Goal: Communication & Community: Answer question/provide support

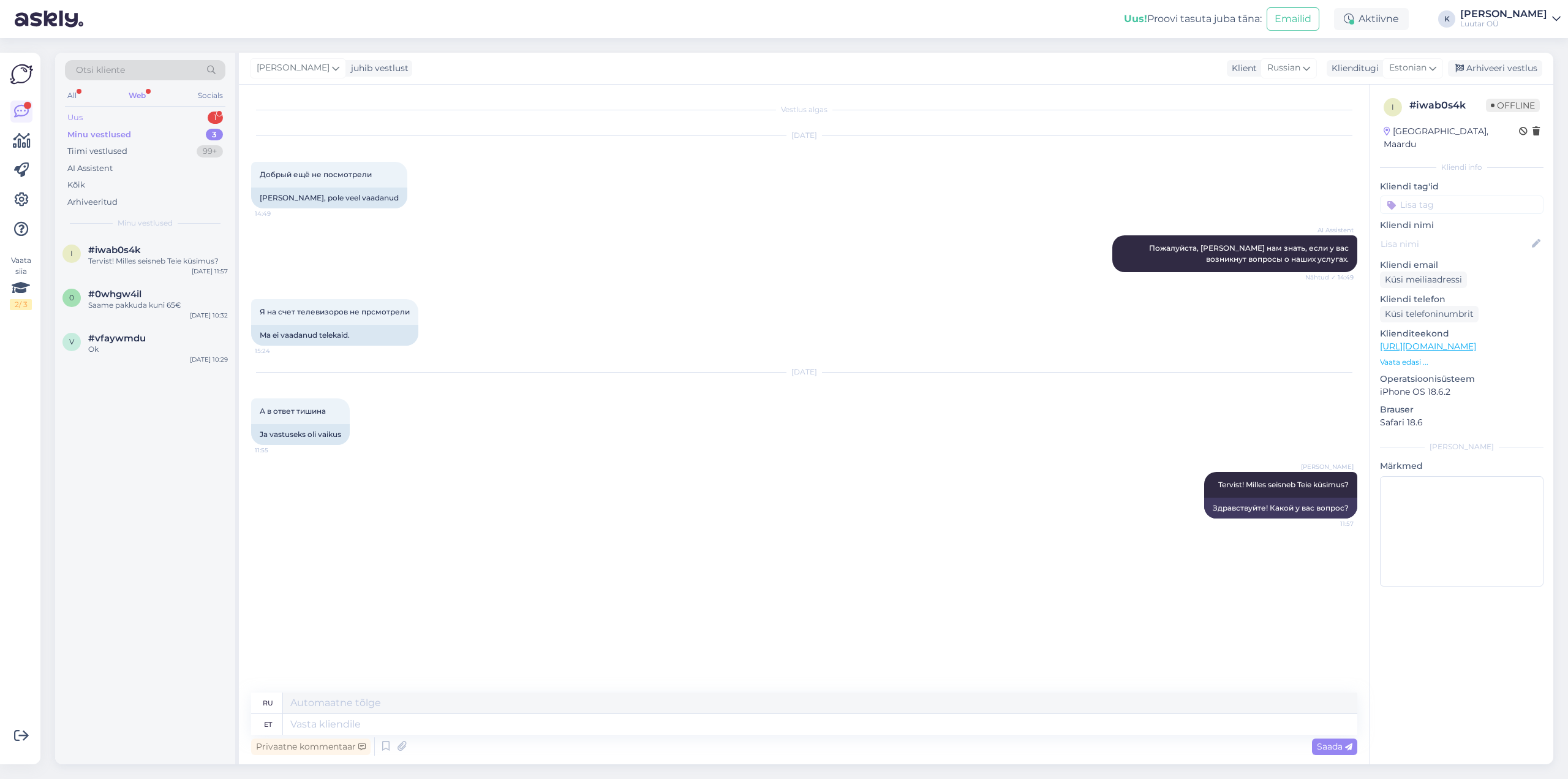
click at [73, 115] on div "Uus" at bounding box center [75, 118] width 15 height 13
click at [92, 253] on span "#j7clwder" at bounding box center [111, 250] width 46 height 11
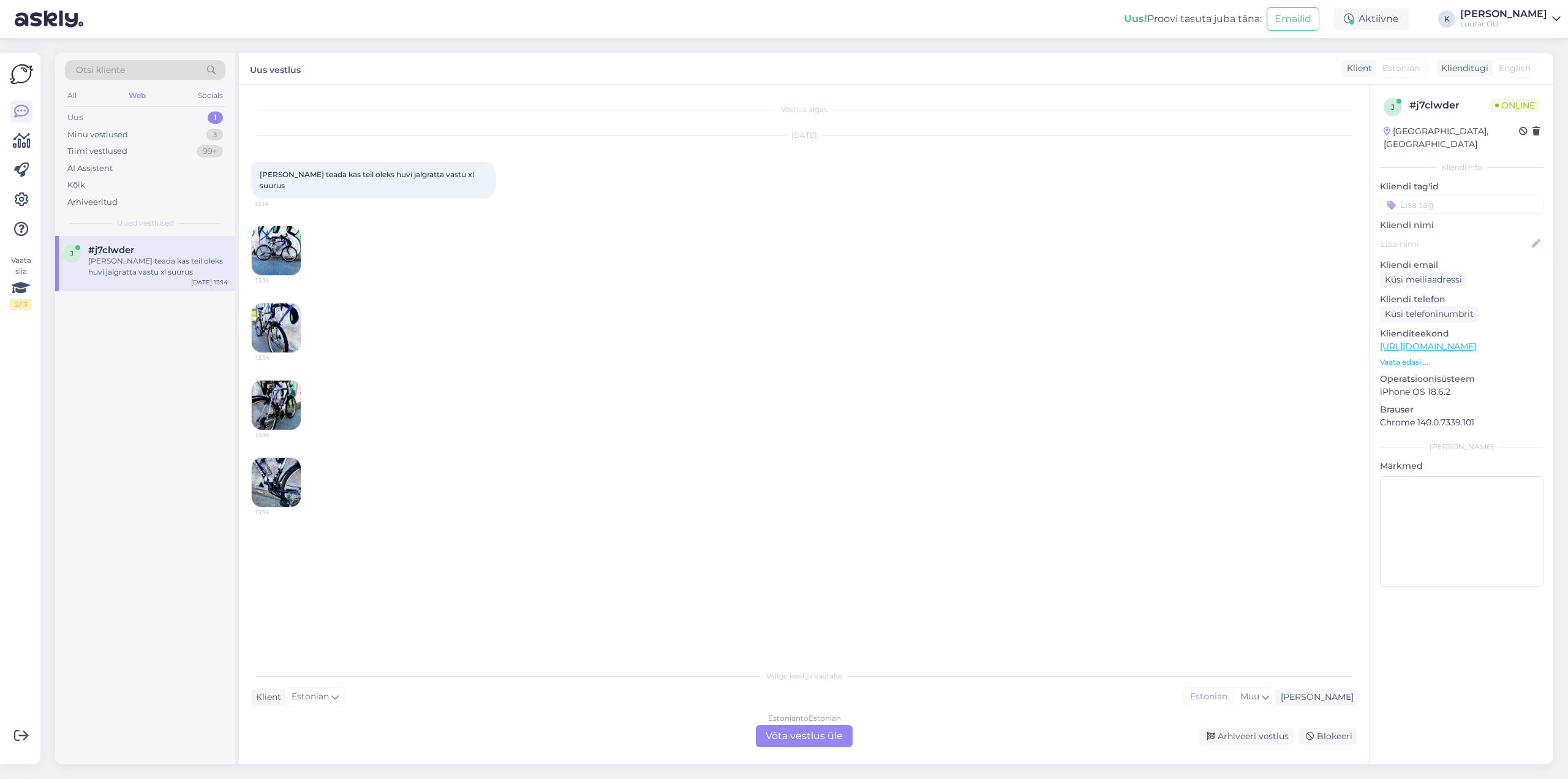
click at [274, 232] on img at bounding box center [276, 251] width 49 height 49
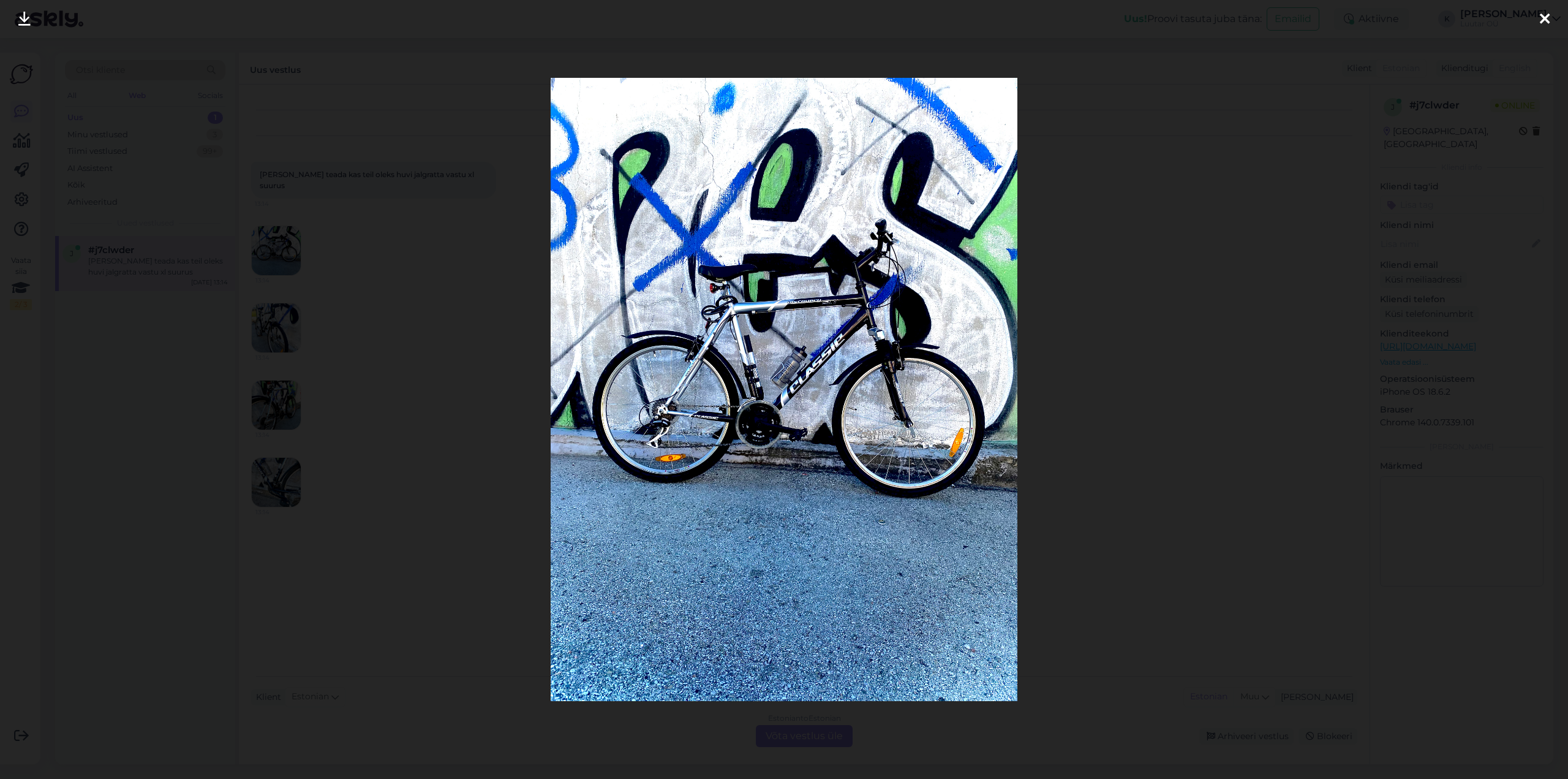
click at [22, 22] on icon at bounding box center [24, 20] width 13 height 16
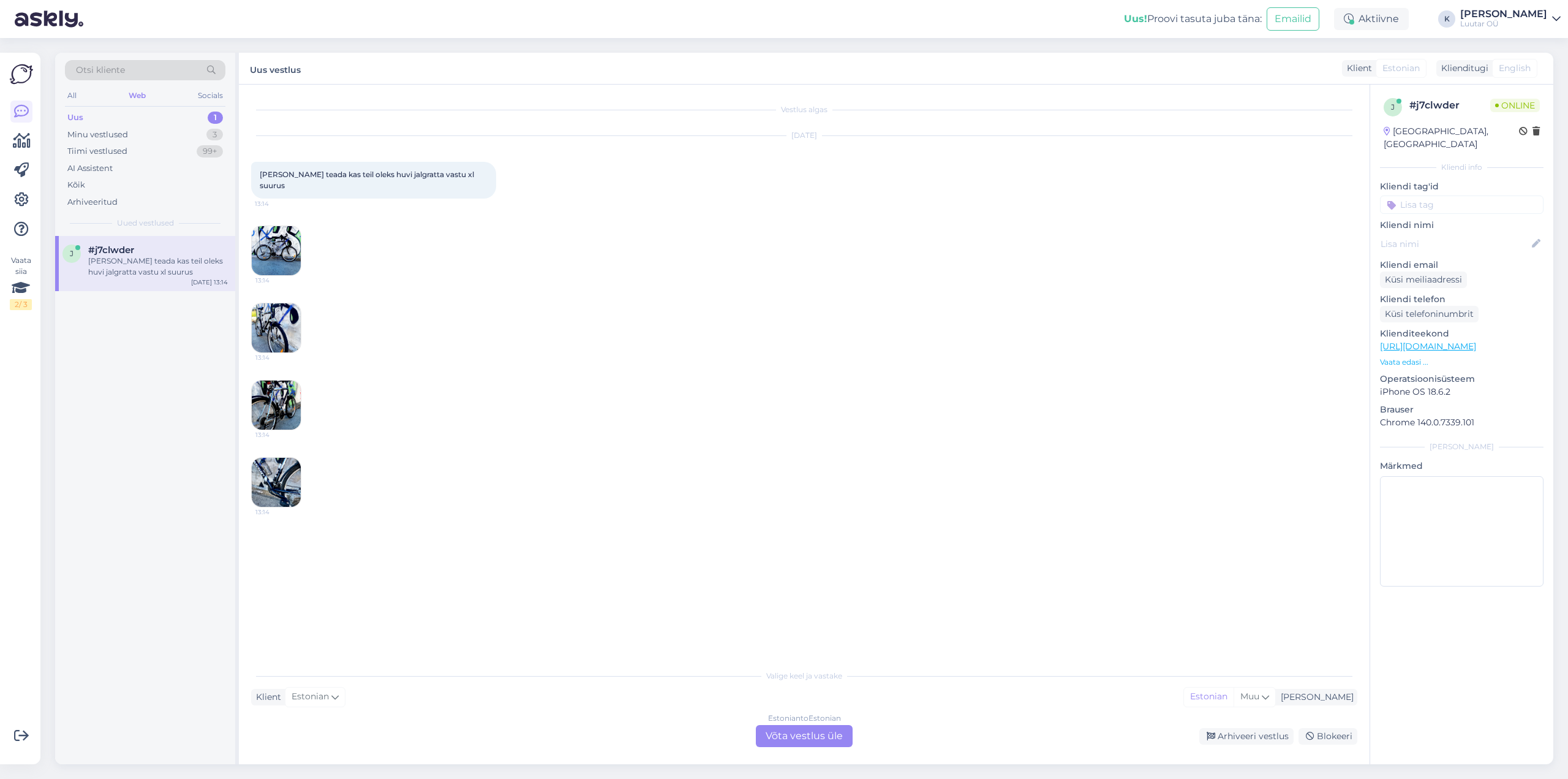
click at [285, 309] on img at bounding box center [276, 327] width 49 height 49
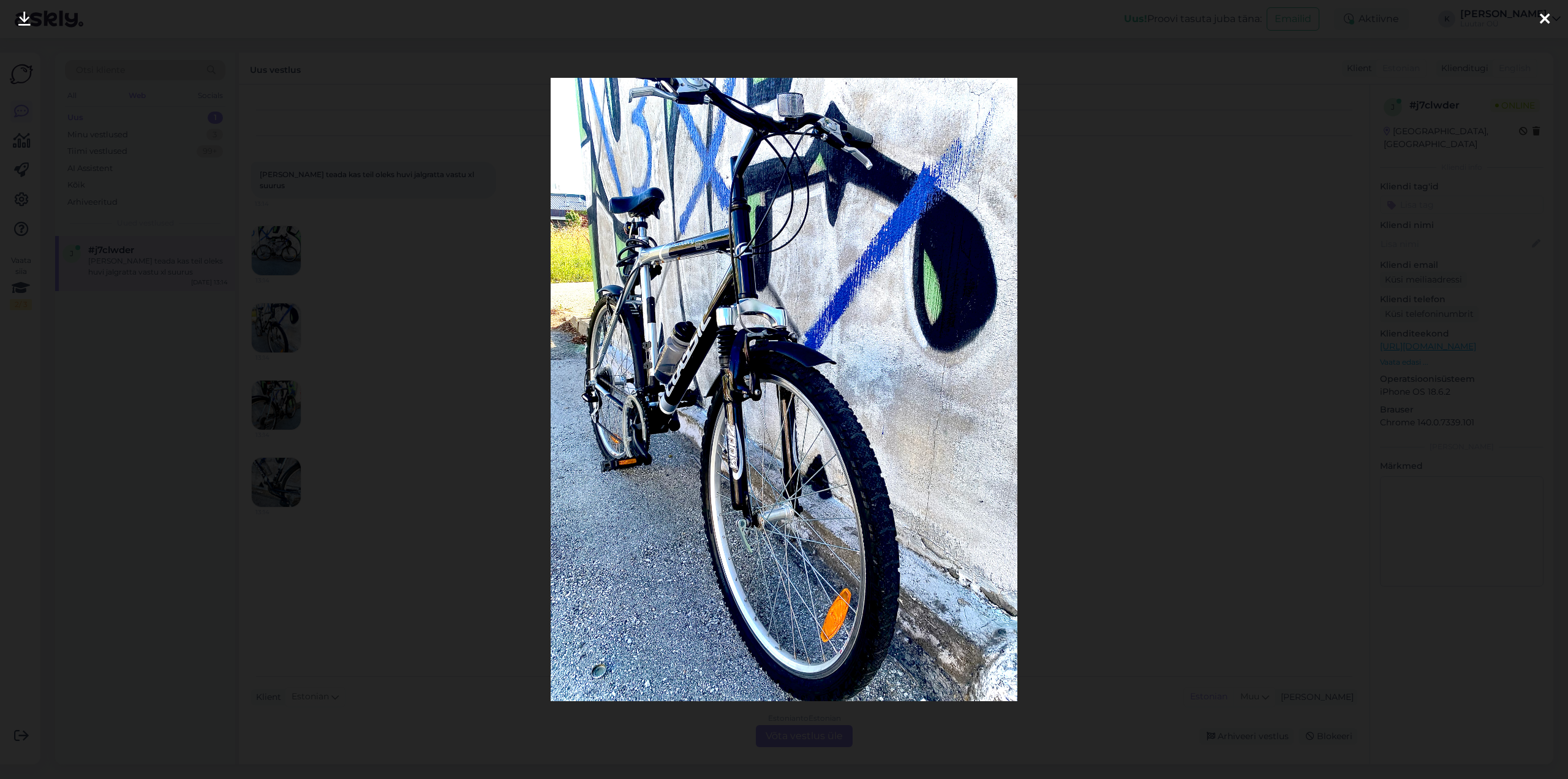
click at [19, 16] on icon at bounding box center [24, 20] width 13 height 16
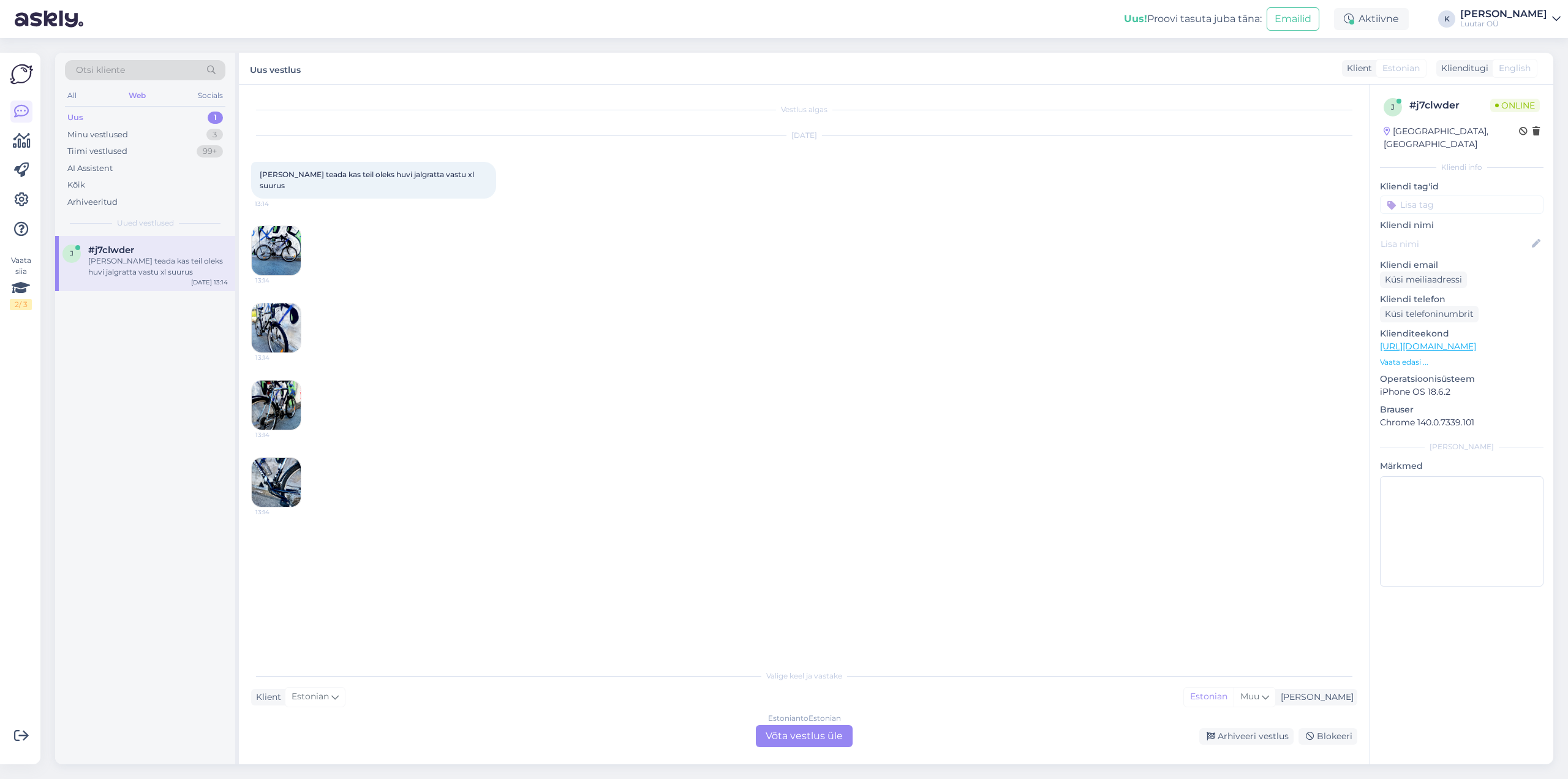
click at [268, 392] on img at bounding box center [276, 405] width 49 height 49
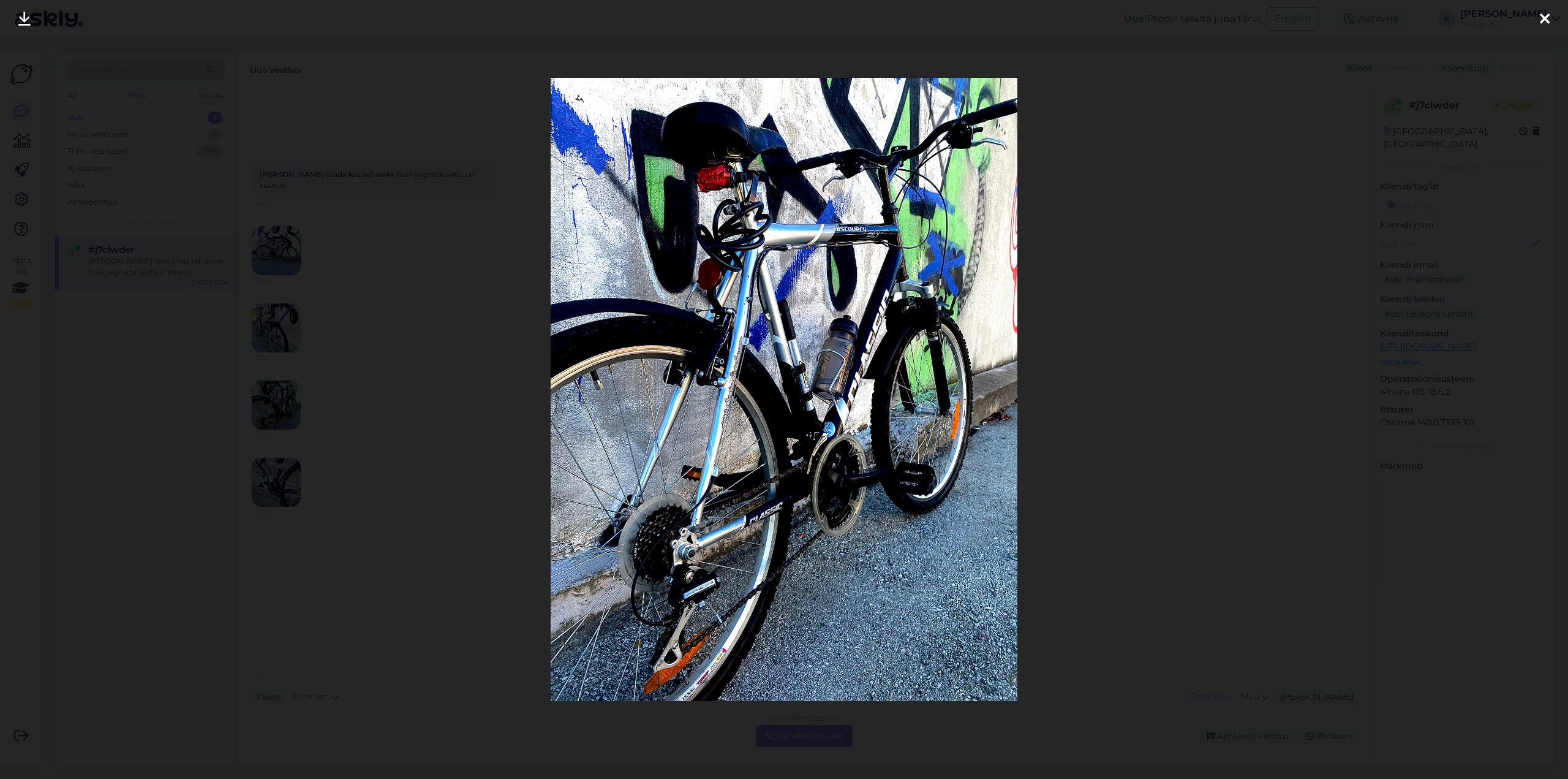
click at [24, 15] on icon at bounding box center [24, 20] width 13 height 16
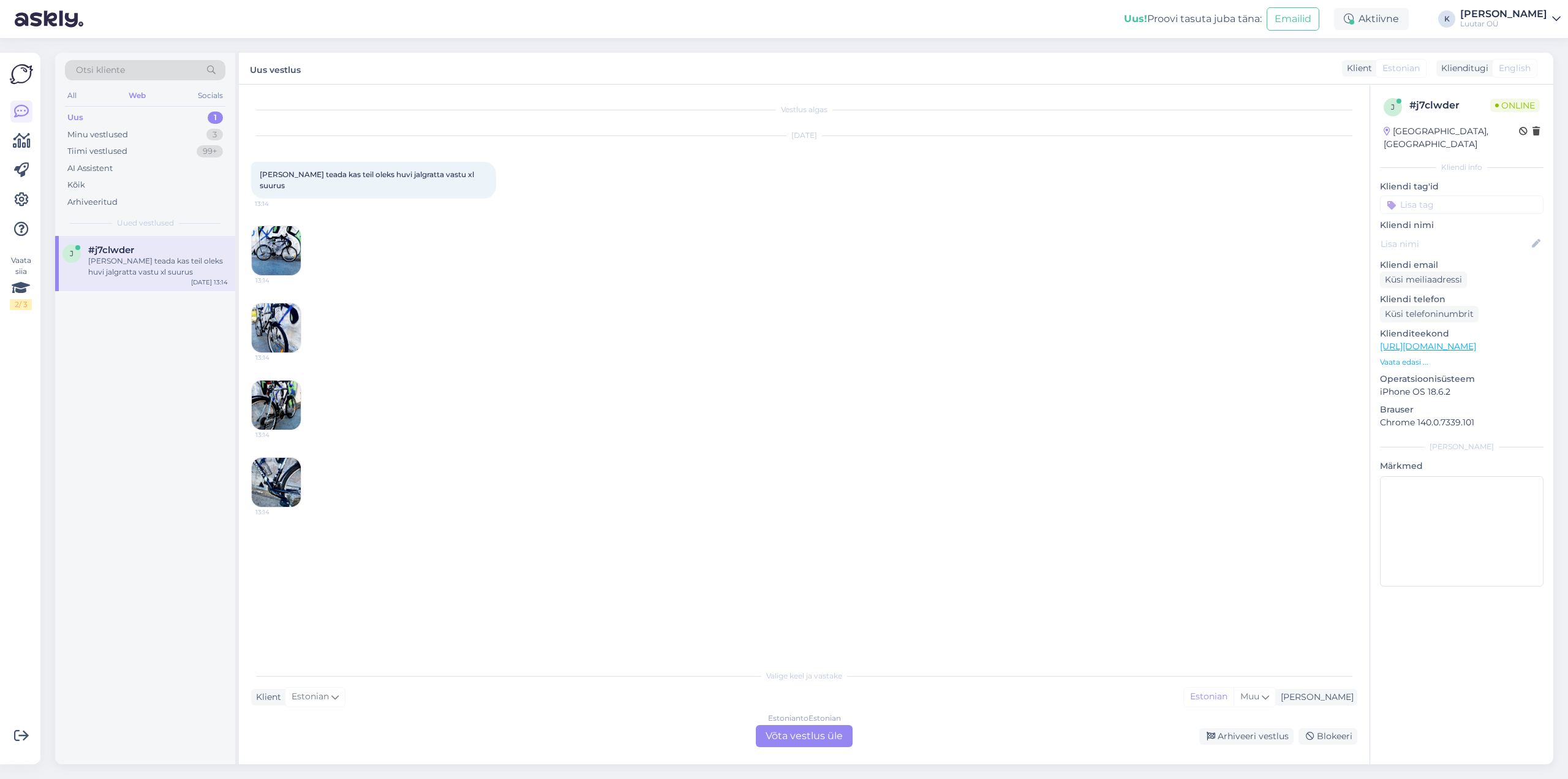
click at [278, 461] on img at bounding box center [276, 482] width 49 height 49
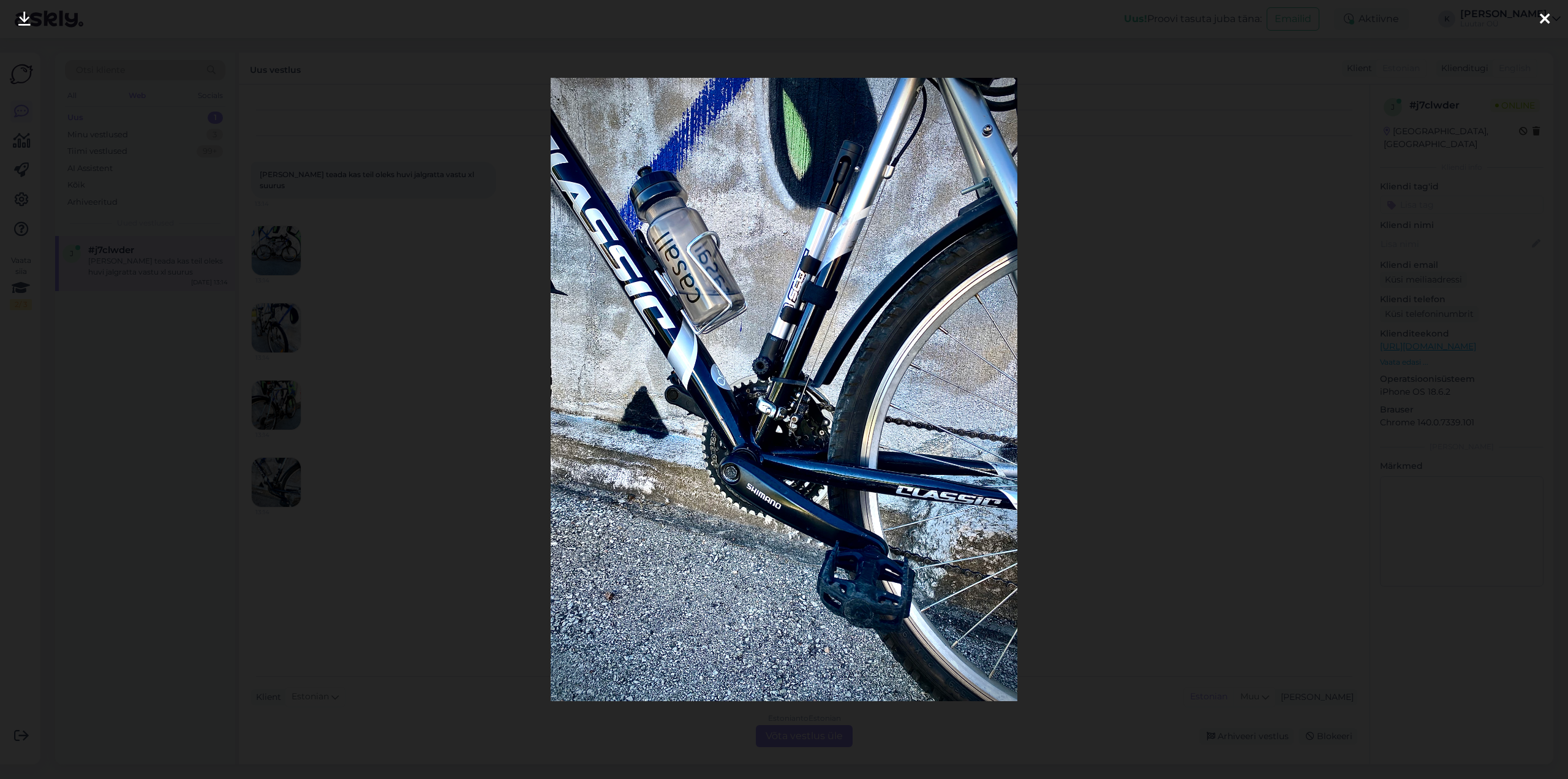
click at [22, 17] on icon at bounding box center [24, 20] width 13 height 16
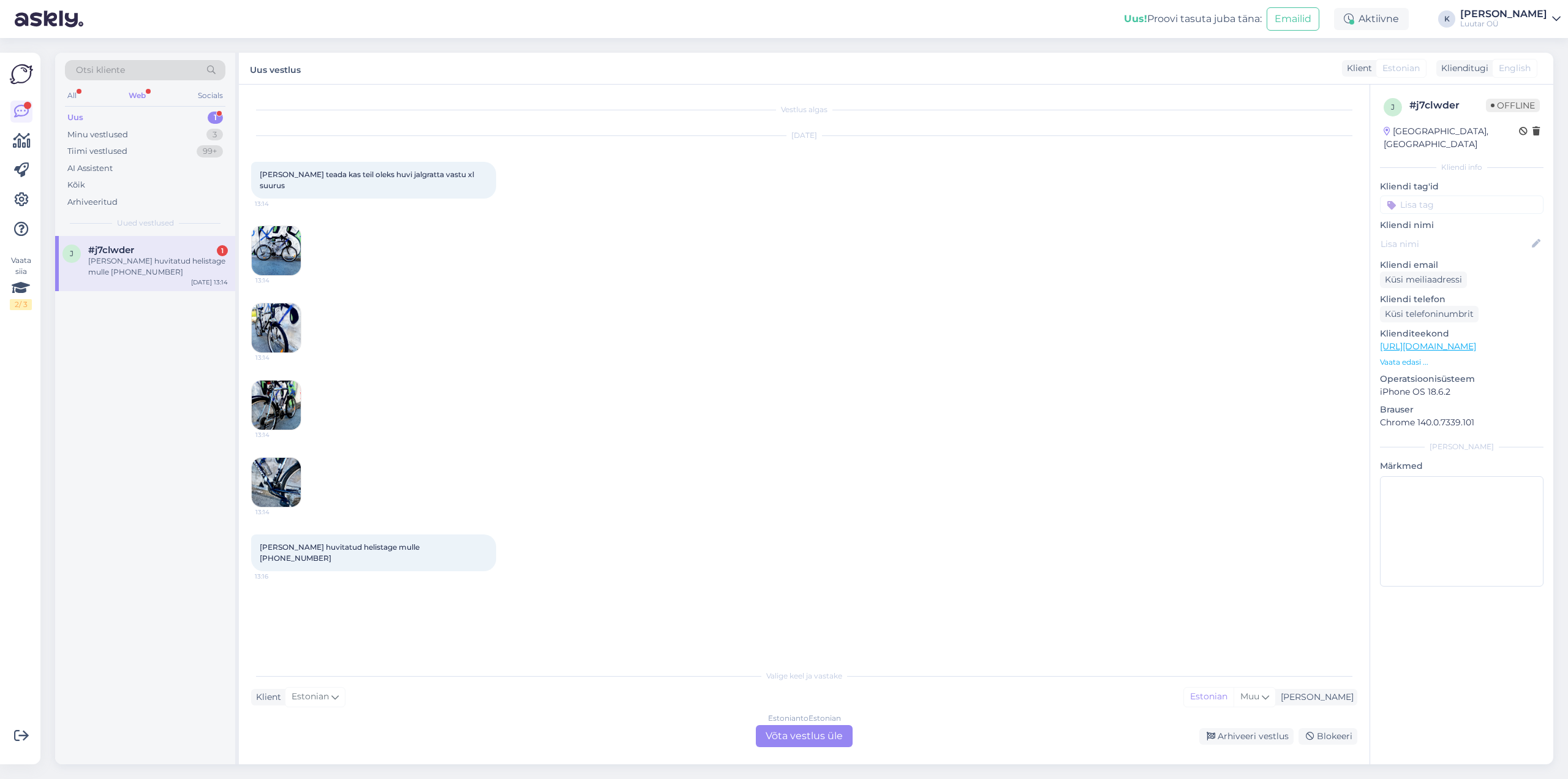
click at [798, 741] on div "Estonian to Estonian Võta vestlus üle" at bounding box center [804, 736] width 97 height 22
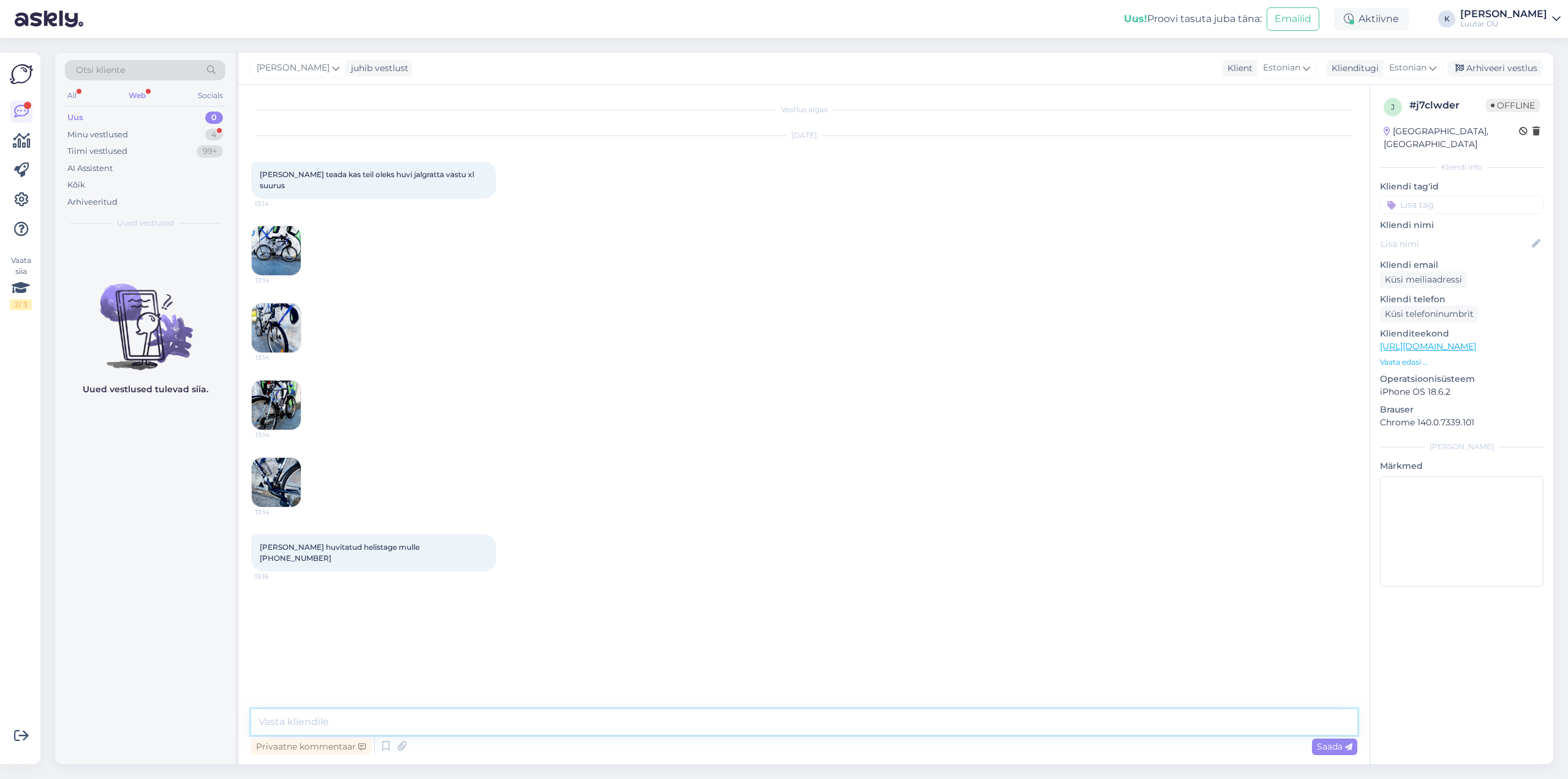
click at [641, 725] on textarea at bounding box center [804, 721] width 1106 height 26
type textarea "Tere!"
type textarea "saame pakkuda kuni 50€"
